Goal: Transaction & Acquisition: Obtain resource

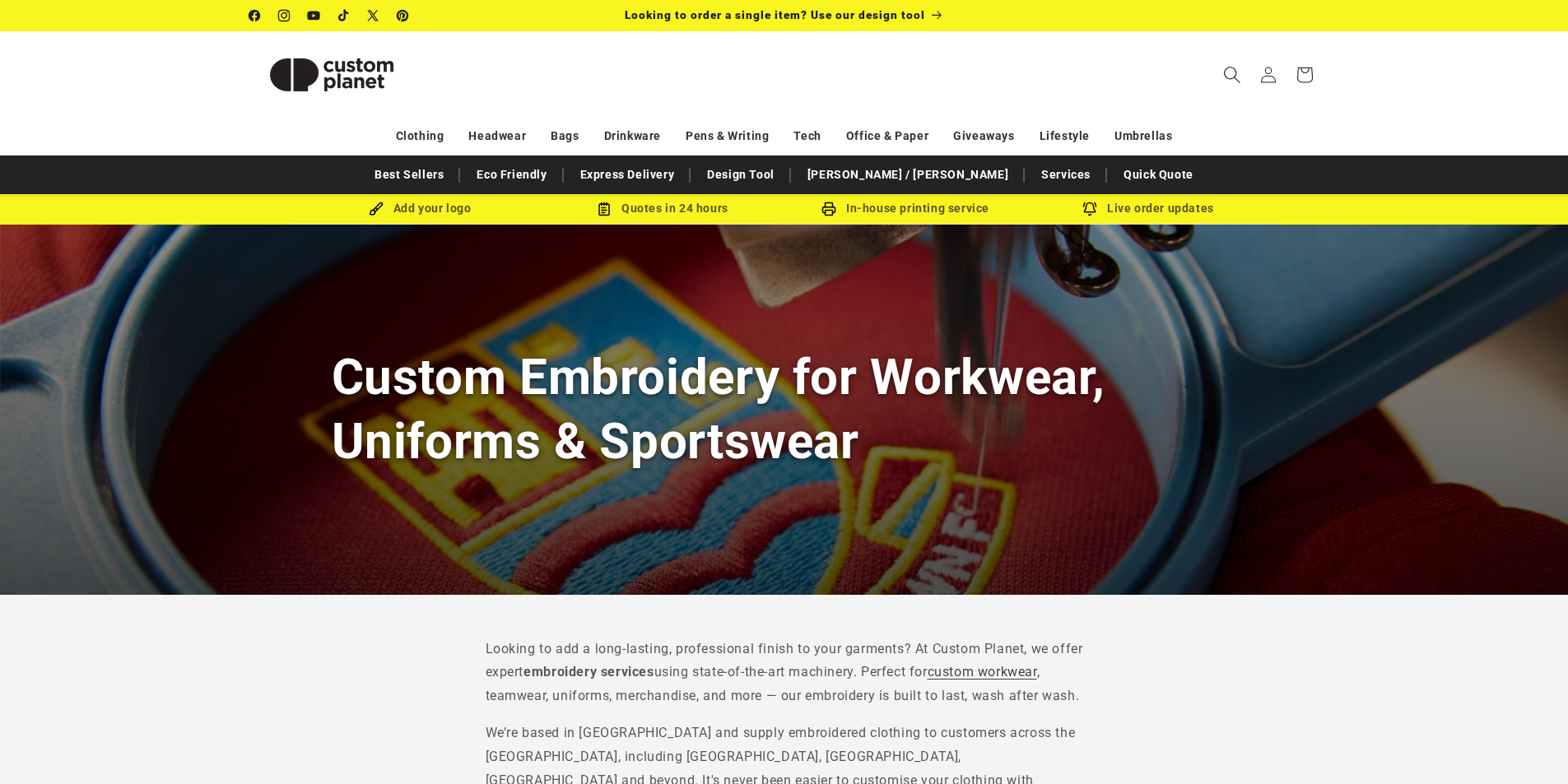
click at [1233, 74] on icon "Search" at bounding box center [1231, 74] width 17 height 17
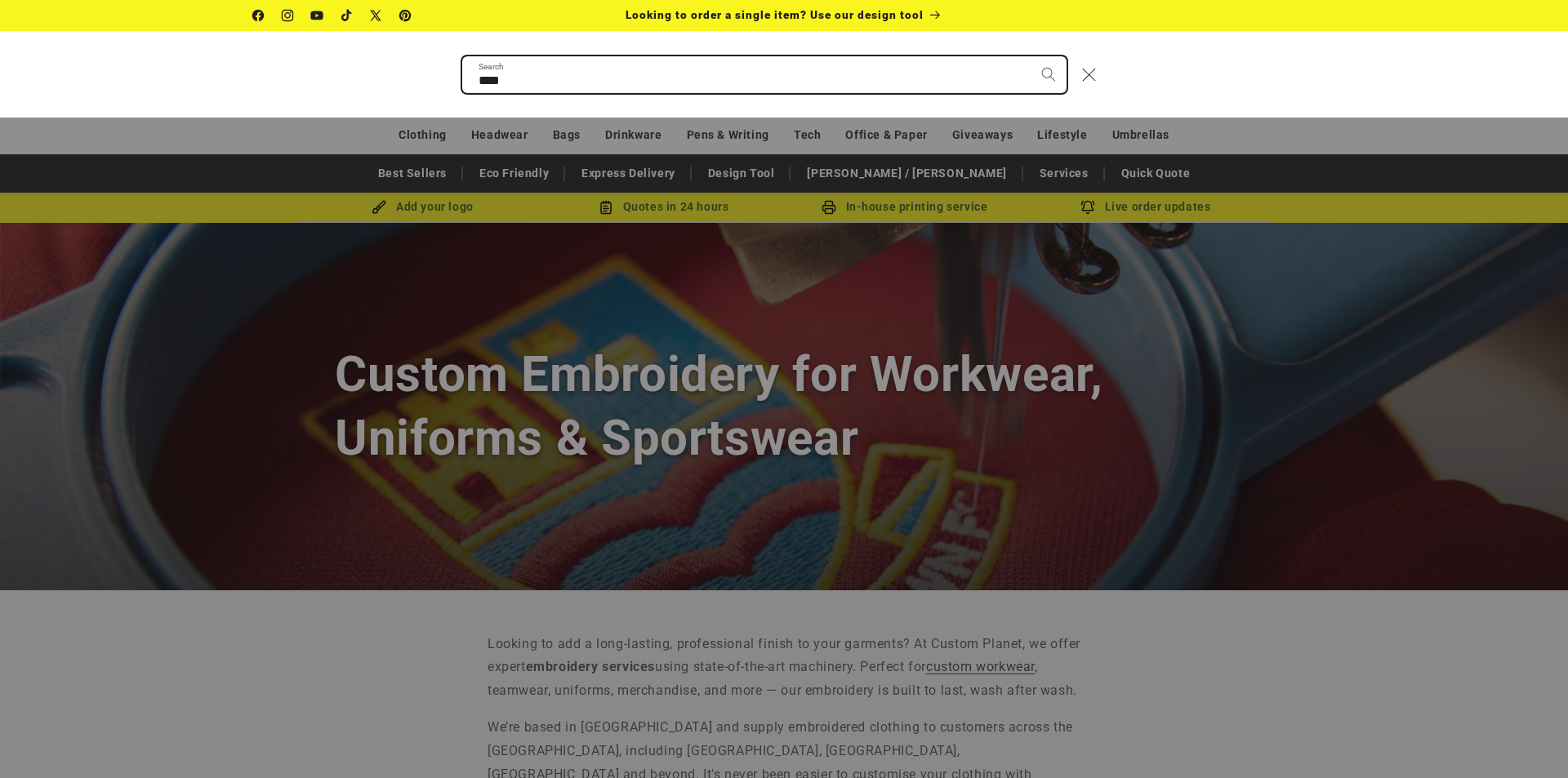
type input "****"
click at [1031, 56] on button "Search" at bounding box center [1048, 74] width 36 height 36
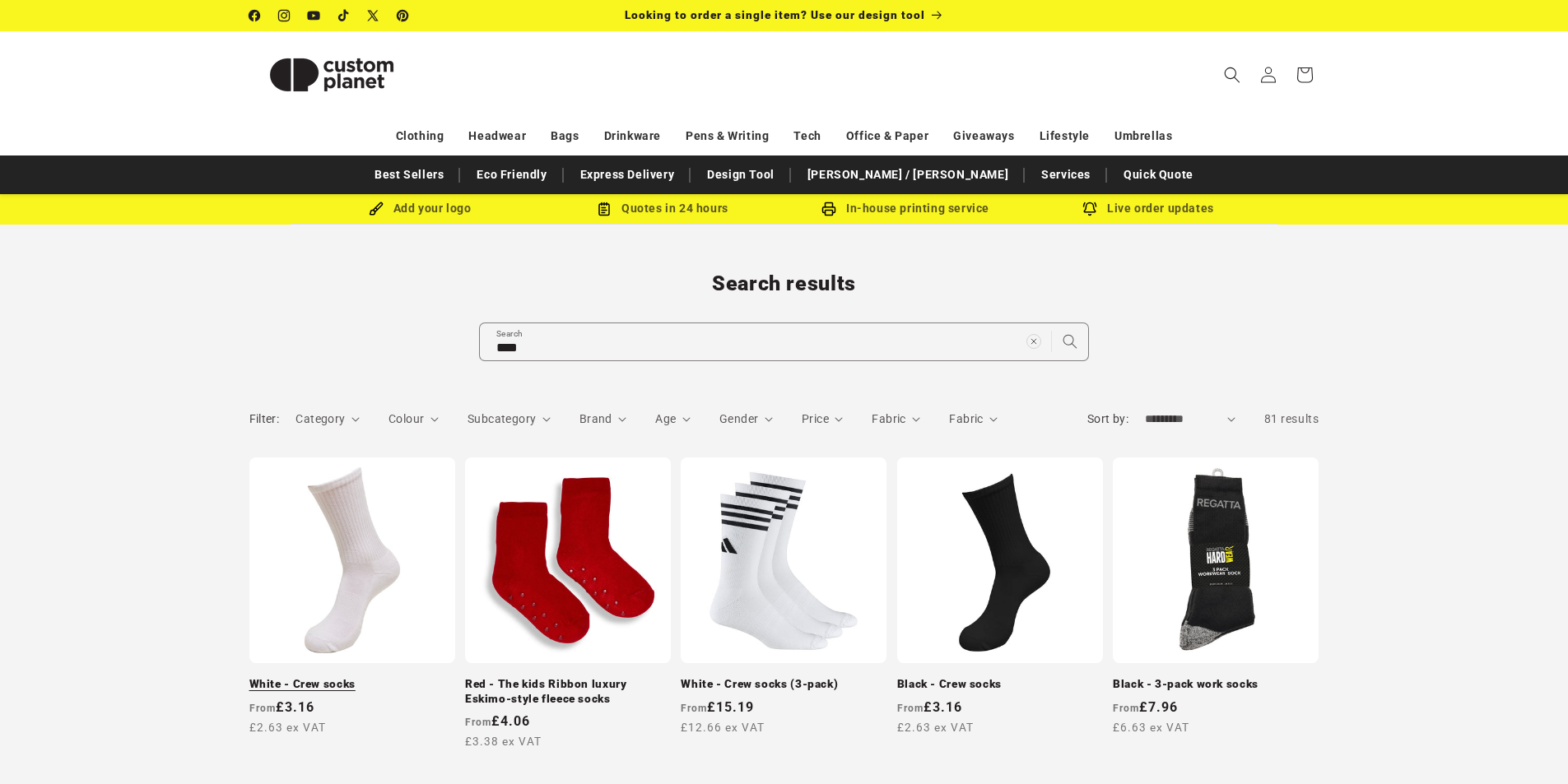
click at [375, 677] on link "White - Crew socks" at bounding box center [352, 685] width 206 height 15
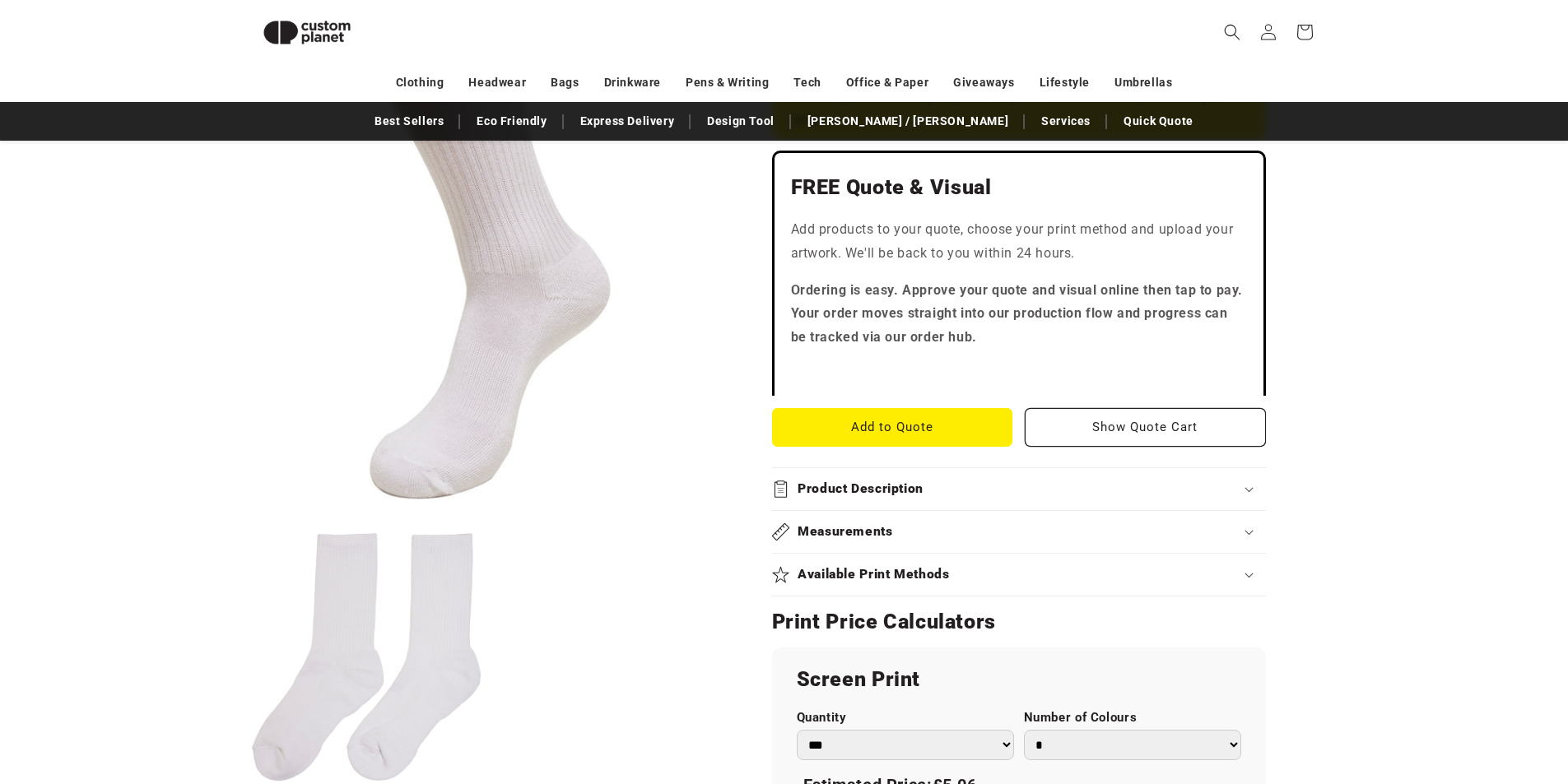
scroll to position [389, 0]
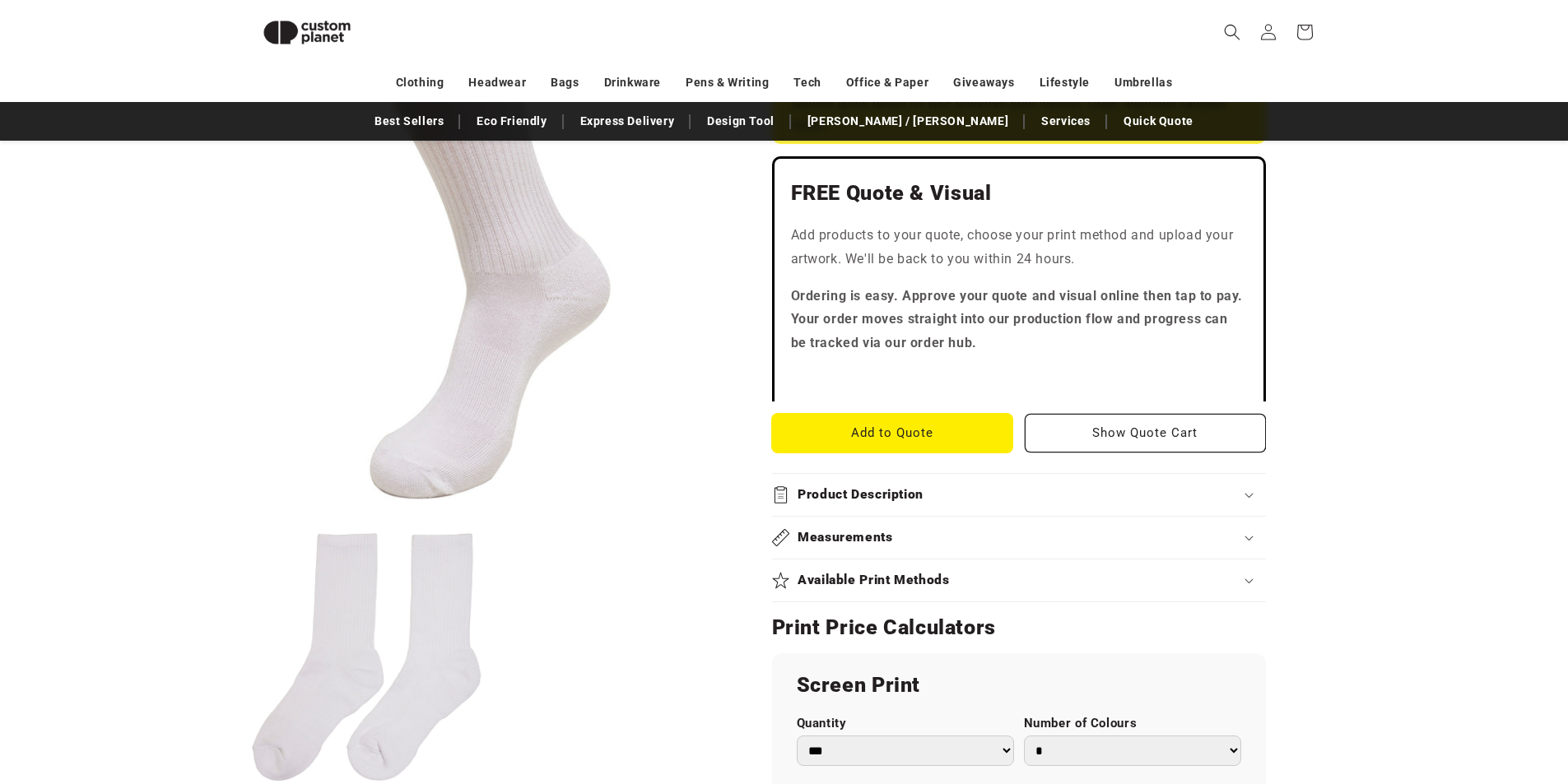
click at [888, 429] on button "Add to Quote" at bounding box center [892, 433] width 242 height 39
click at [828, 541] on h2 "Measurements" at bounding box center [845, 537] width 96 height 17
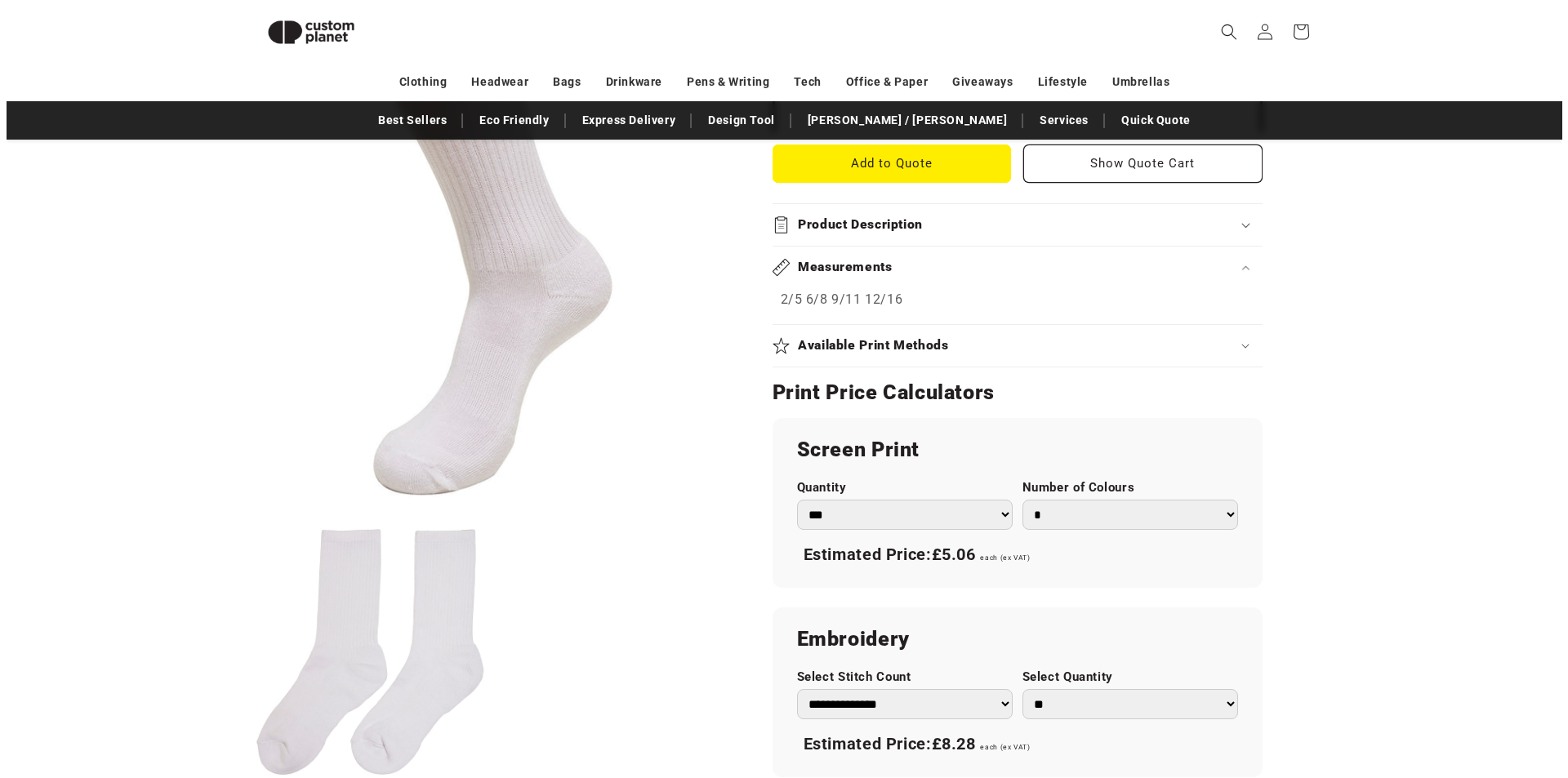
scroll to position [550, 0]
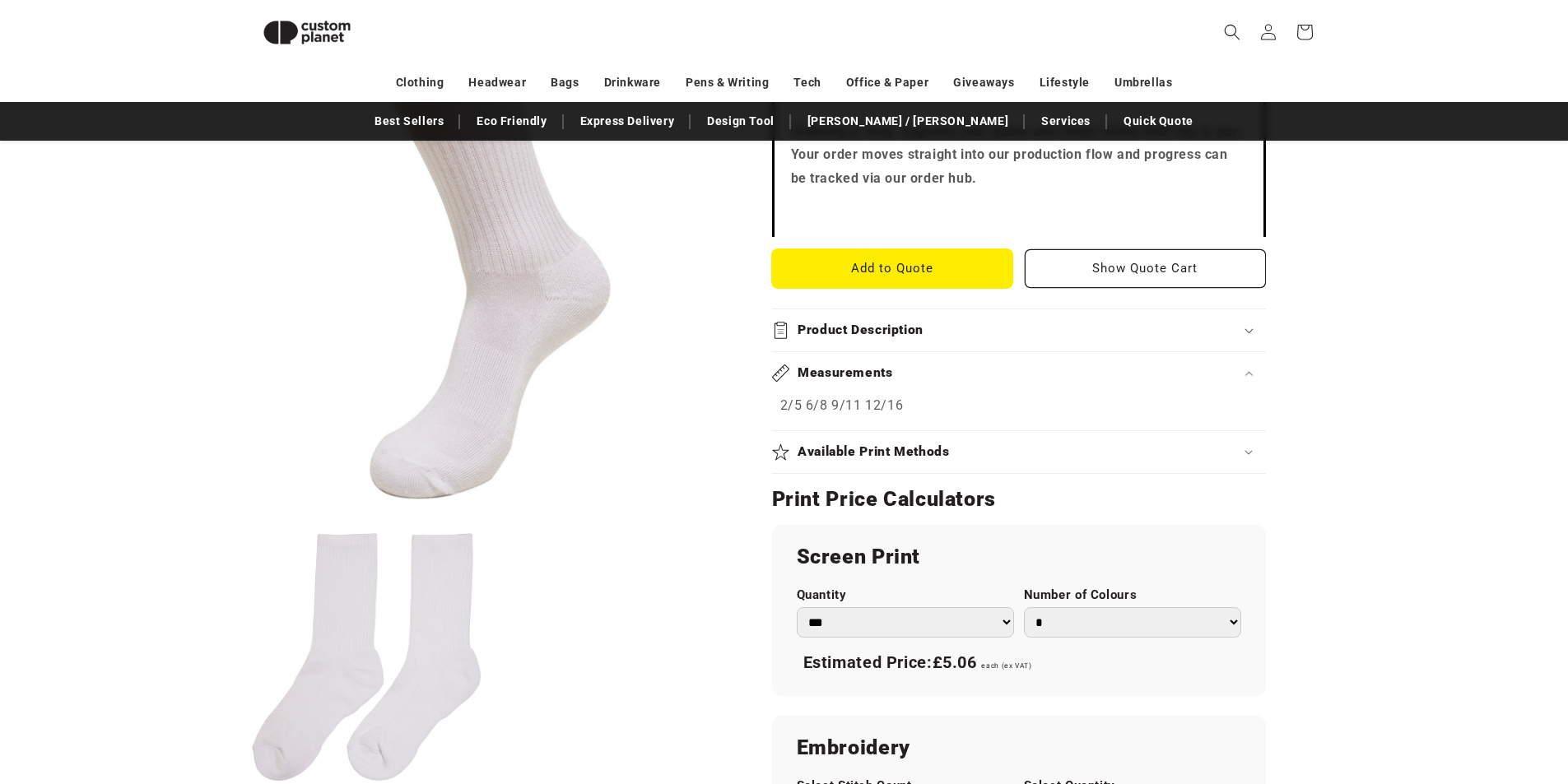
click at [934, 262] on button "Add to Quote" at bounding box center [892, 269] width 242 height 39
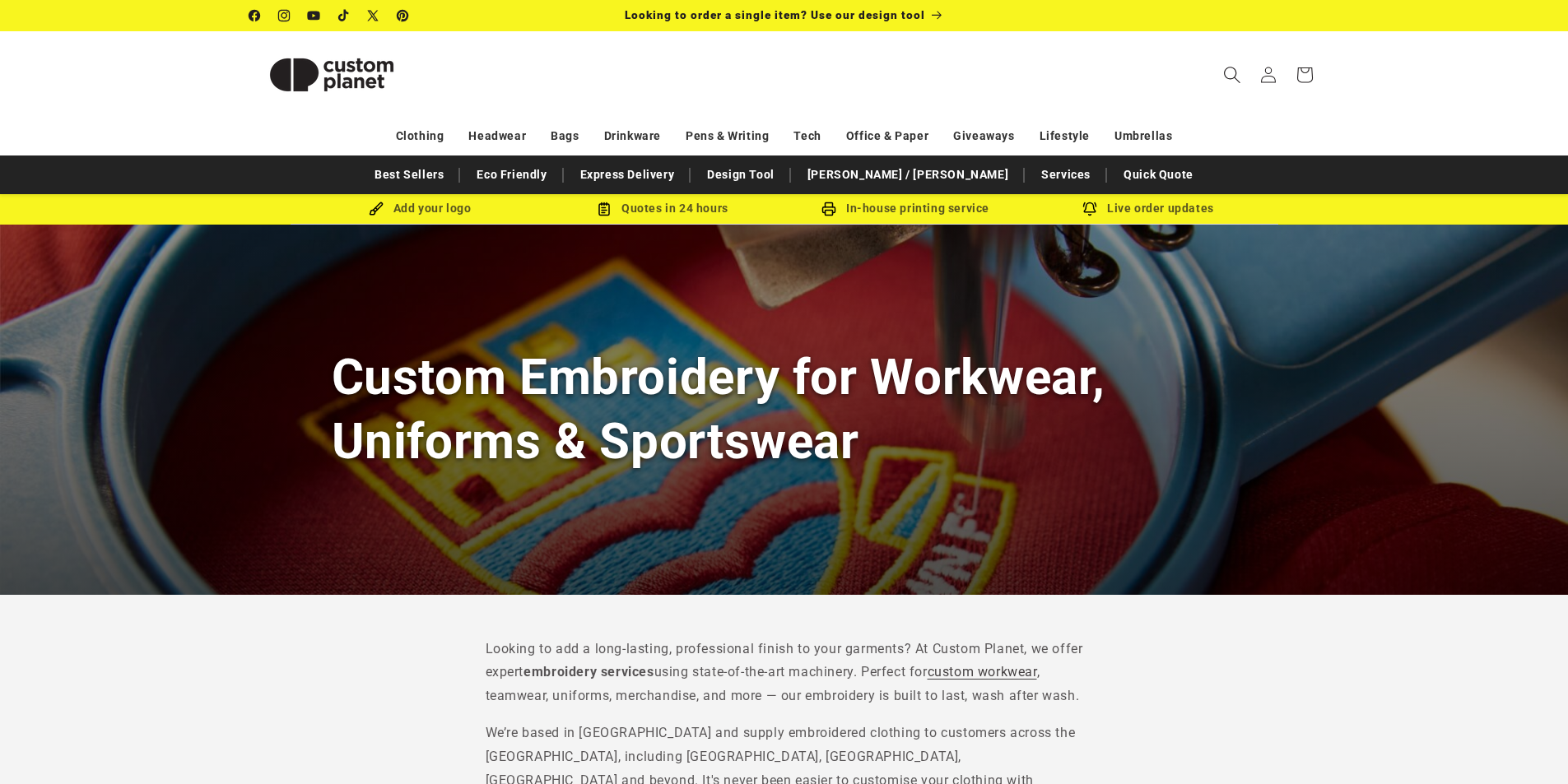
click at [1226, 68] on icon "Search" at bounding box center [1231, 74] width 17 height 17
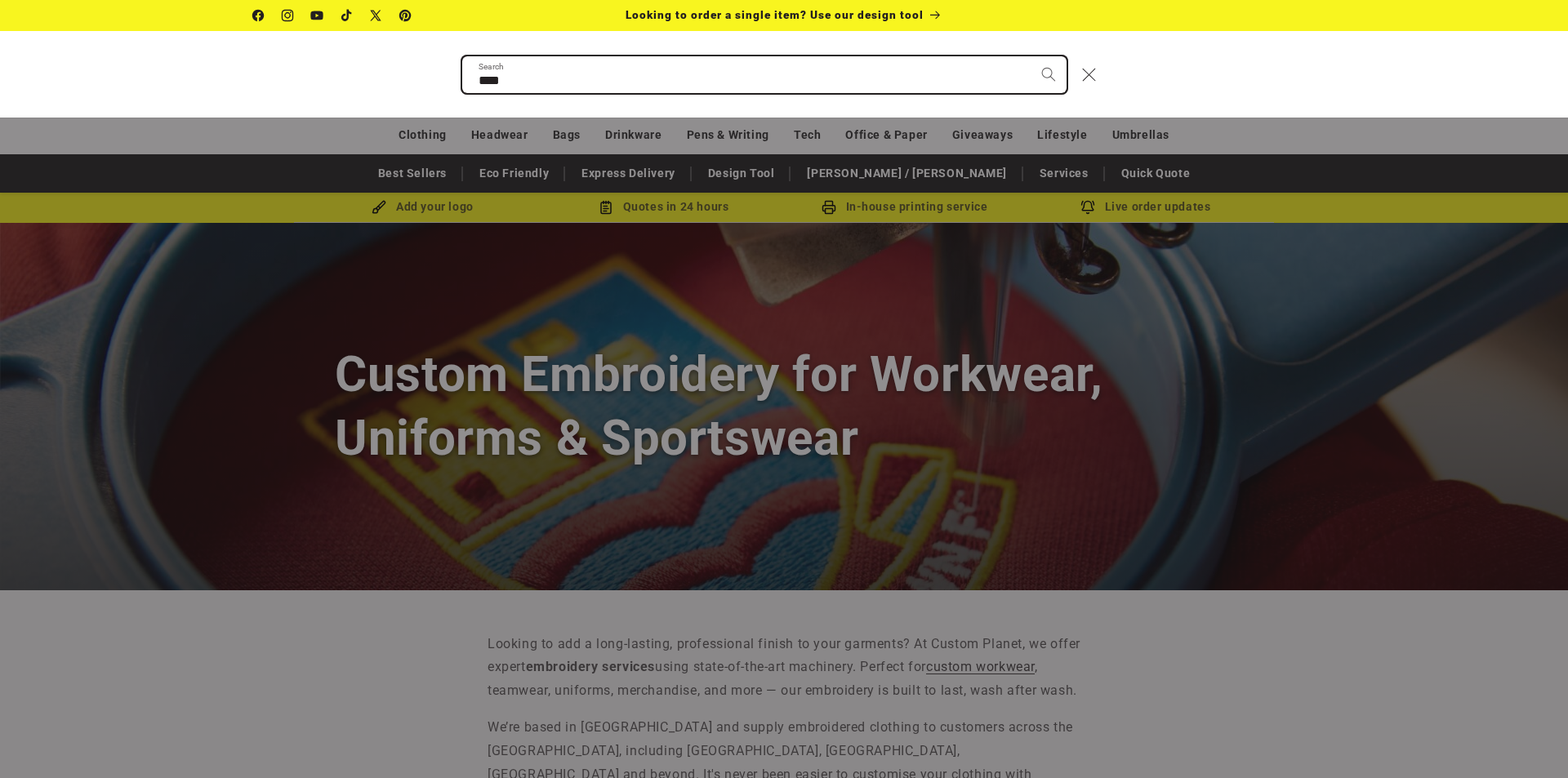
type input "****"
click at [1031, 56] on button "Search" at bounding box center [1048, 74] width 36 height 36
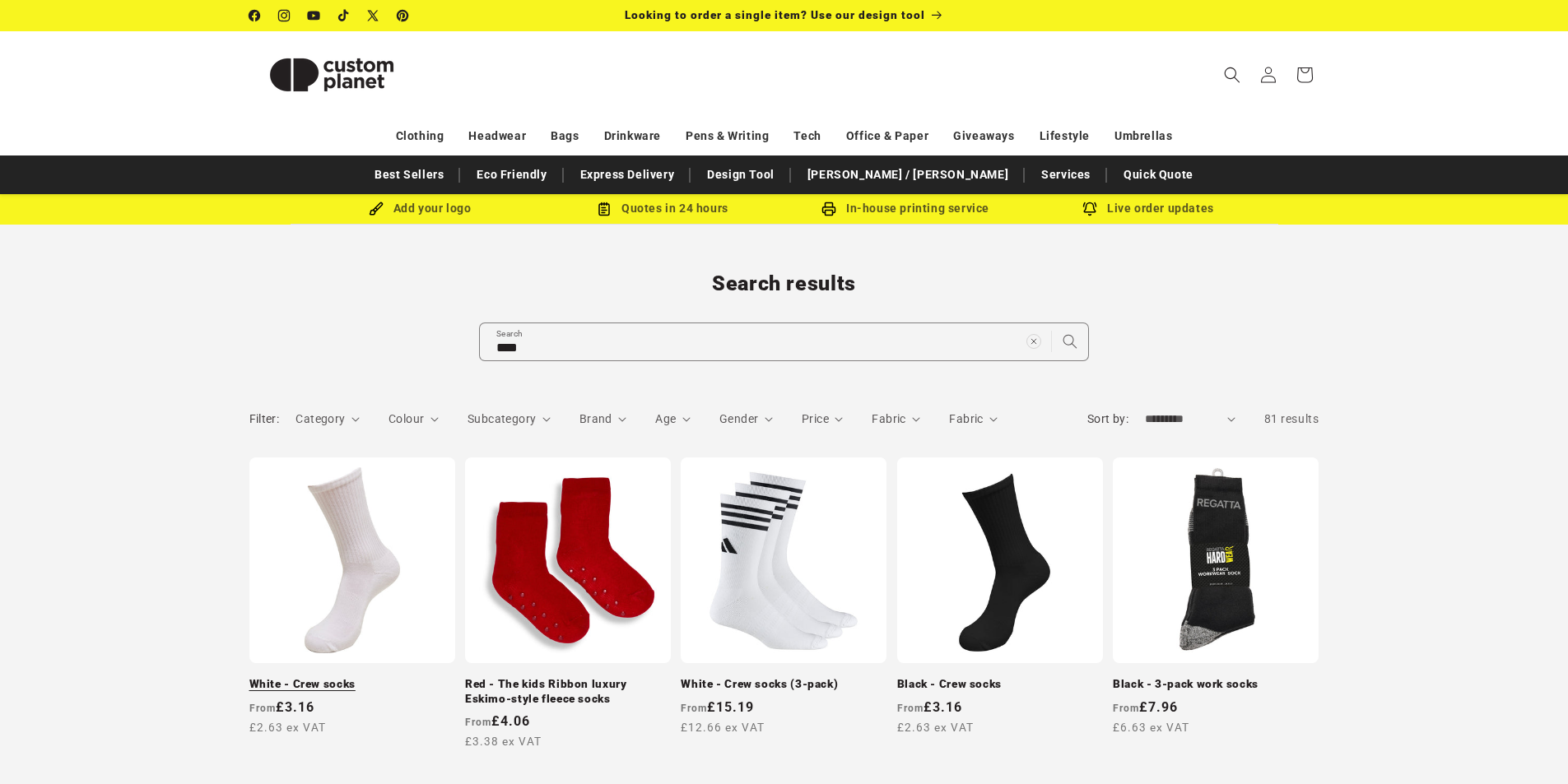
click at [328, 677] on link "White - Crew socks" at bounding box center [352, 685] width 206 height 15
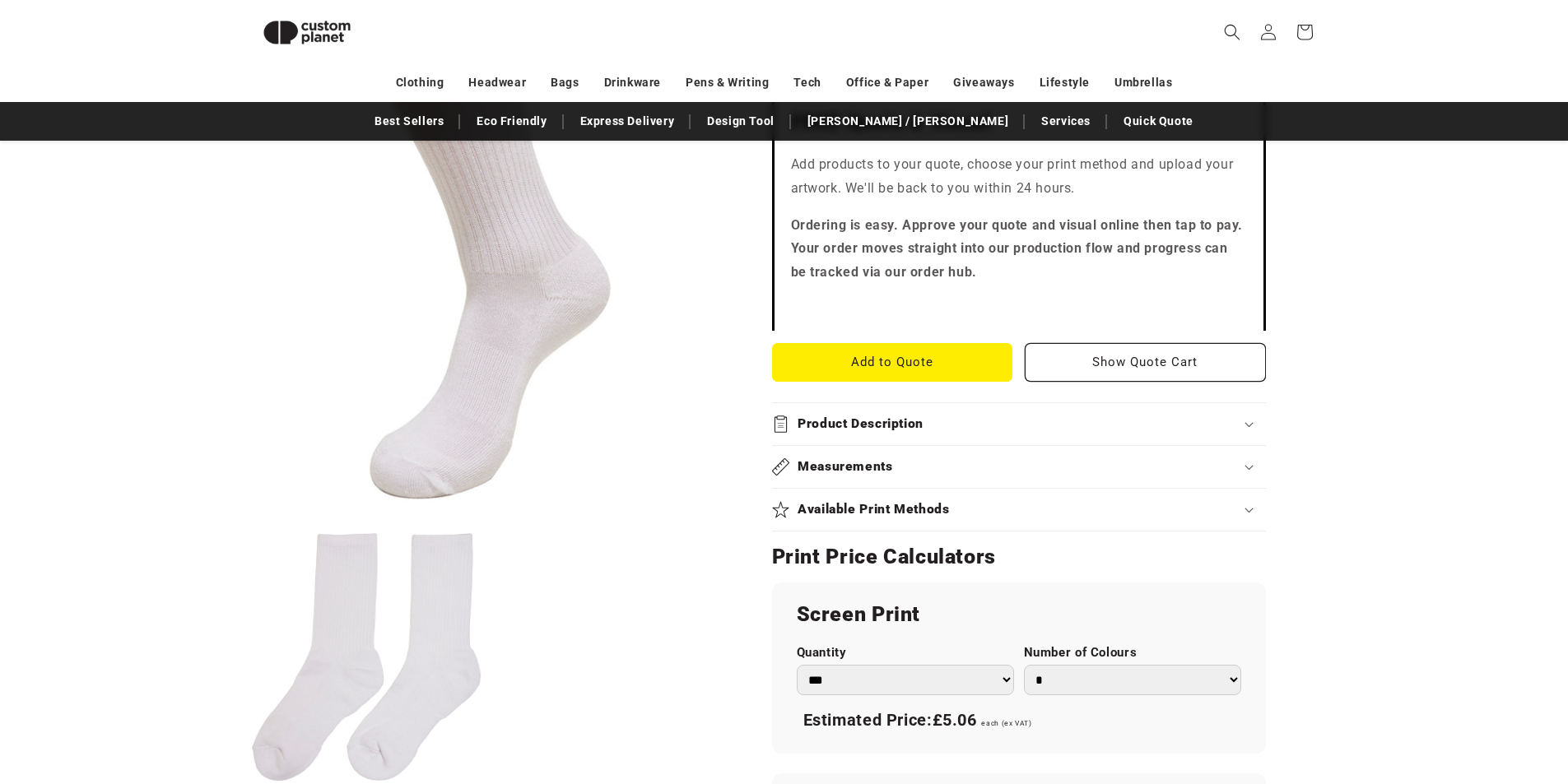
scroll to position [554, 0]
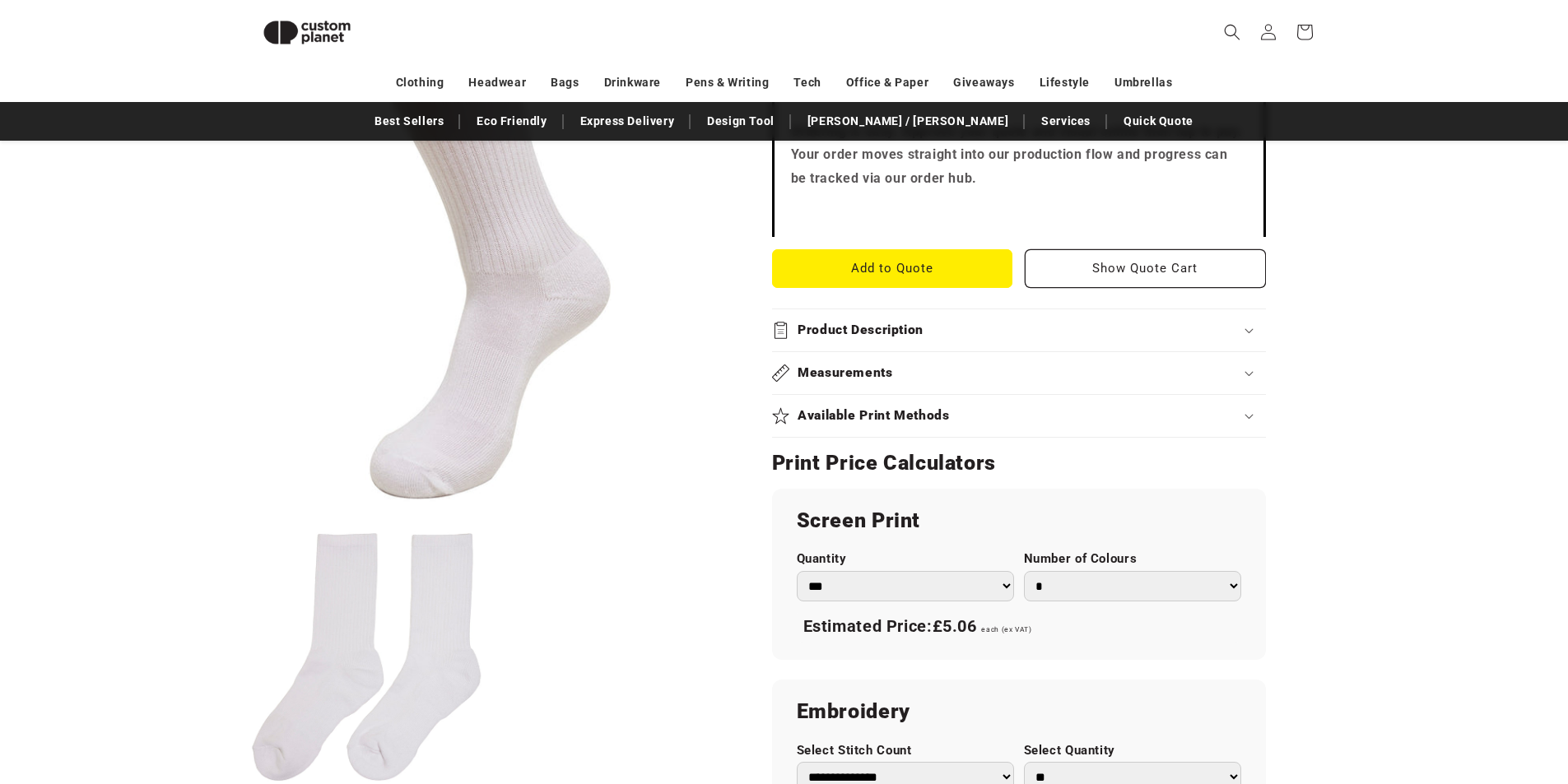
click at [1093, 330] on div "Product Description" at bounding box center [1018, 329] width 494 height 17
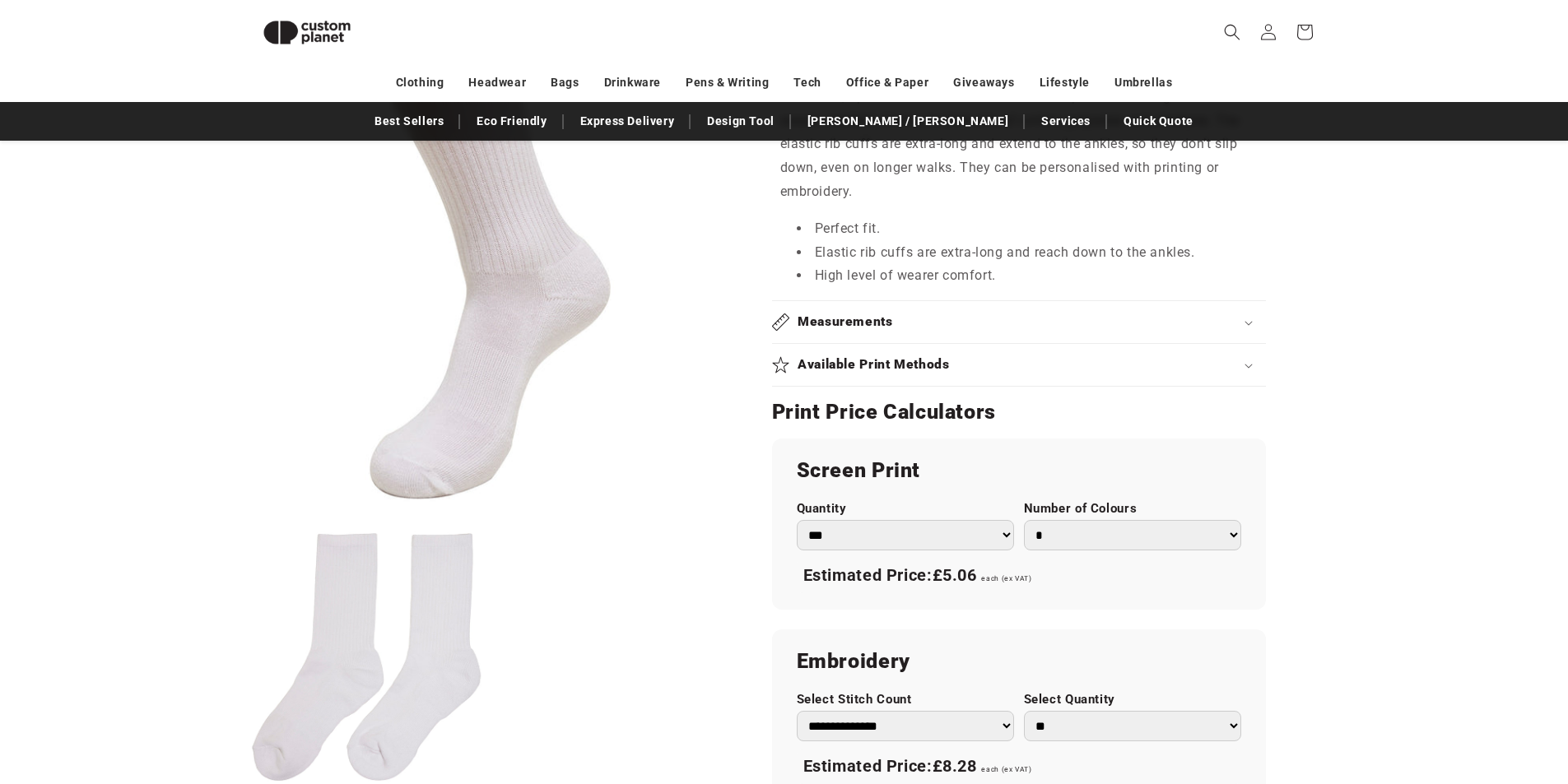
scroll to position [801, 0]
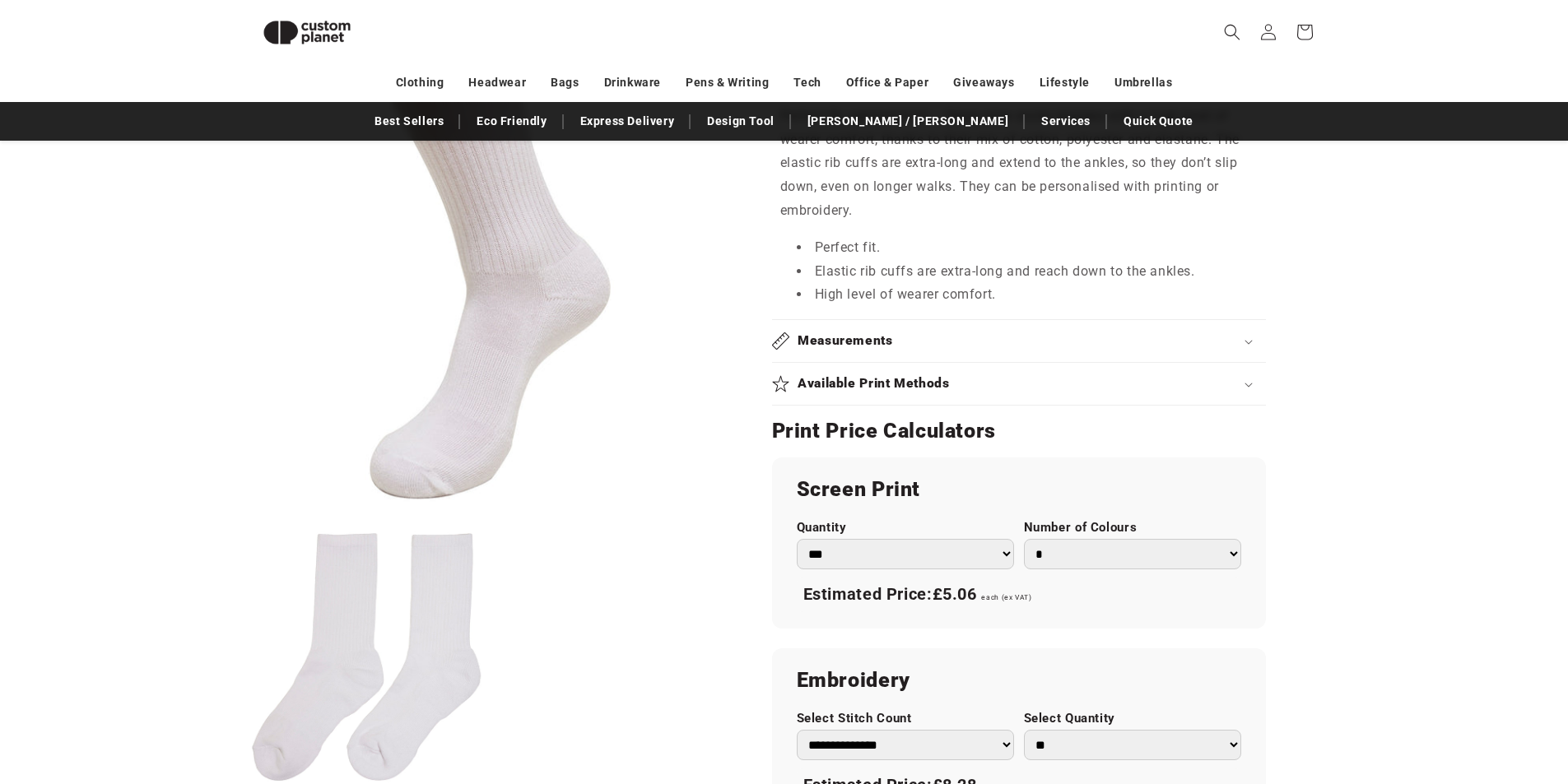
click at [856, 343] on h2 "Measurements" at bounding box center [845, 340] width 96 height 17
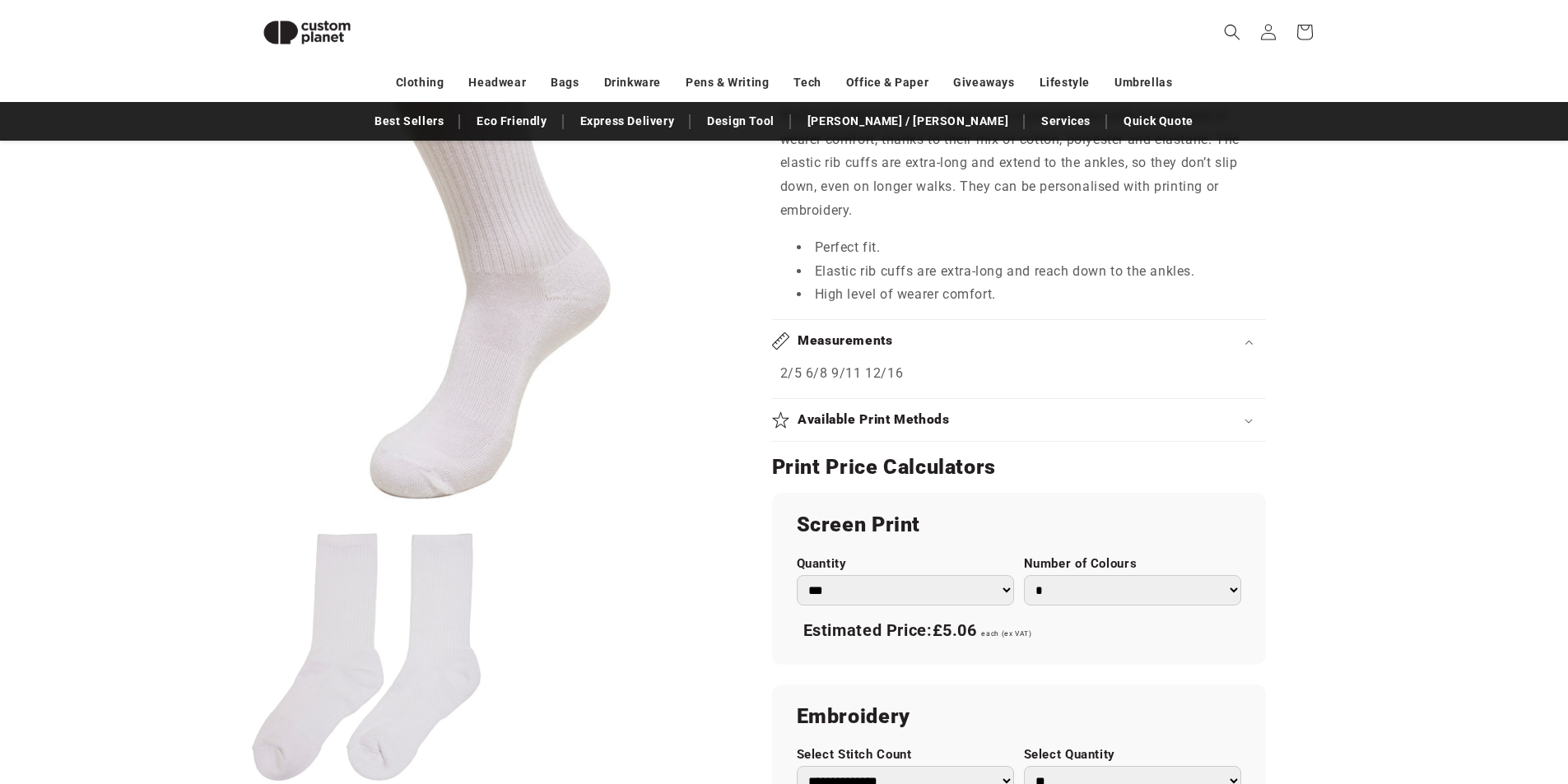
click at [873, 412] on h2 "Available Print Methods" at bounding box center [873, 419] width 152 height 17
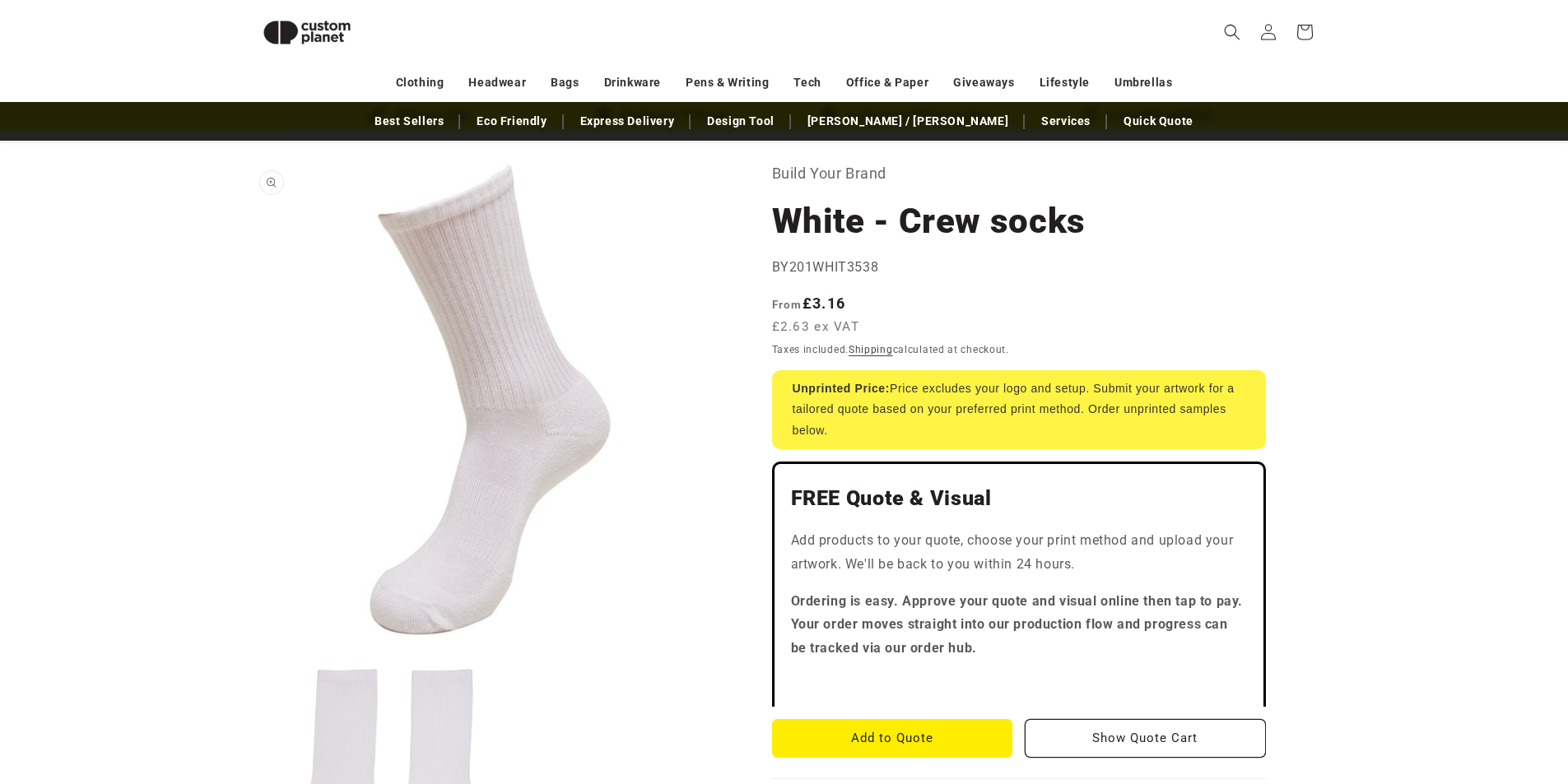
scroll to position [60, 0]
